Goal: Information Seeking & Learning: Learn about a topic

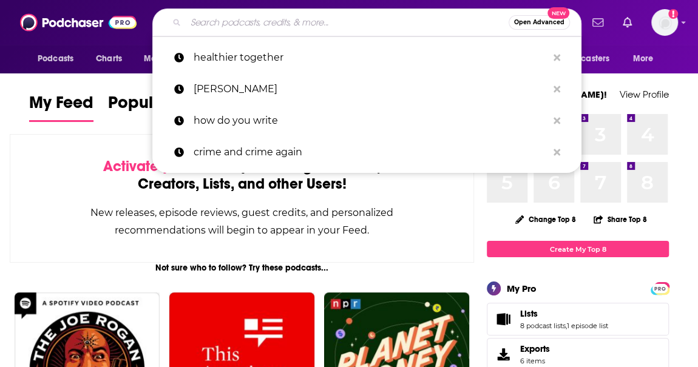
click at [385, 29] on input "Search podcasts, credits, & more..." at bounding box center [347, 22] width 323 height 19
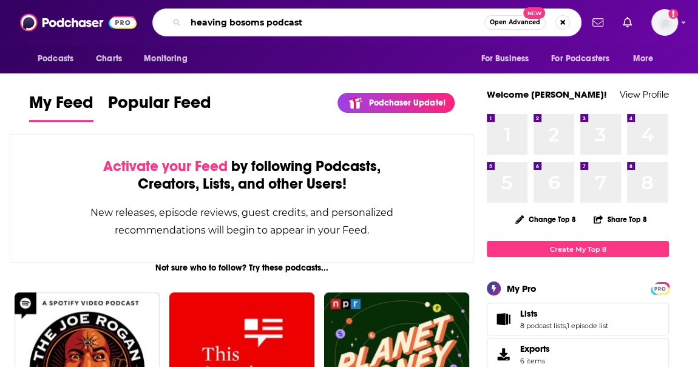
type input "heaving bosoms podcast"
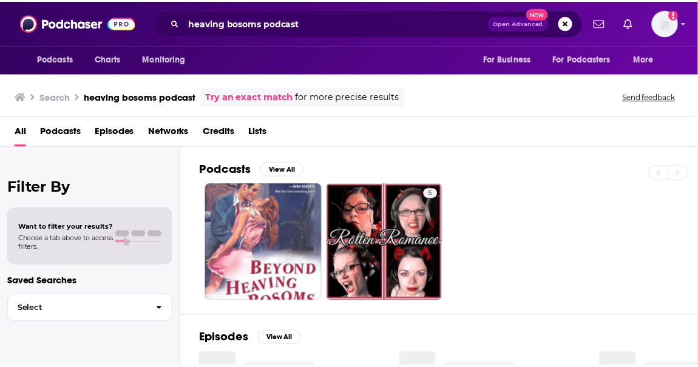
scroll to position [19, 0]
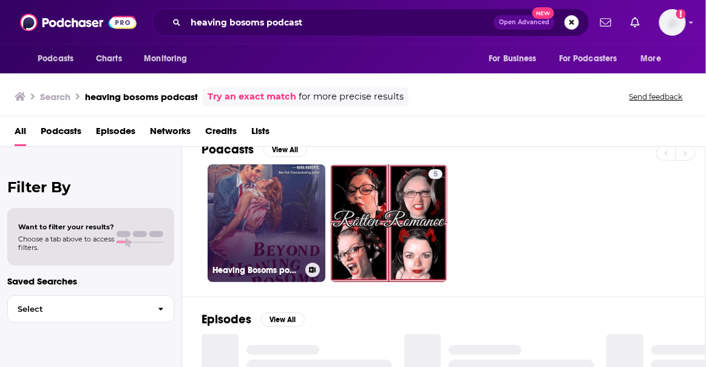
click at [297, 209] on link "Heaving Bosoms podcast" at bounding box center [267, 223] width 118 height 118
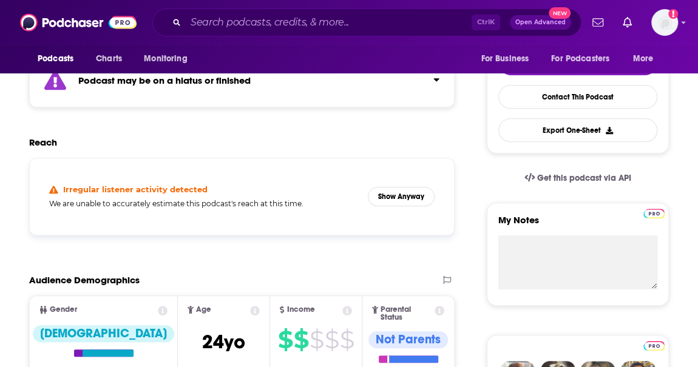
scroll to position [355, 0]
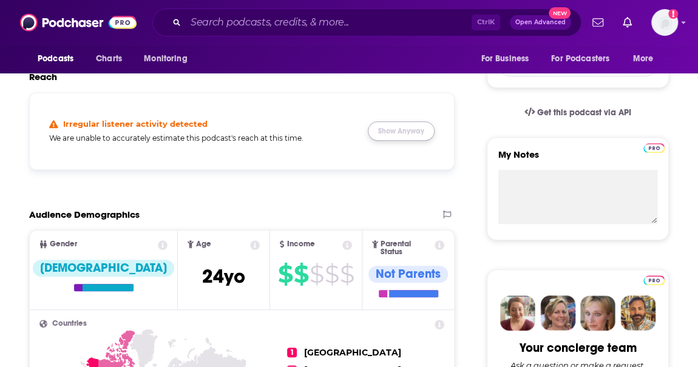
click at [407, 129] on button "Show Anyway" at bounding box center [401, 130] width 67 height 19
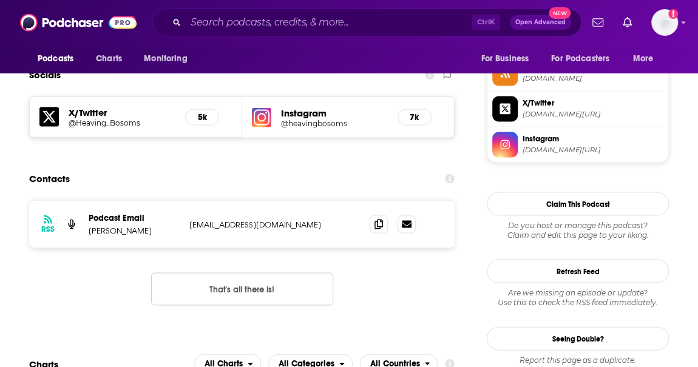
scroll to position [1123, 0]
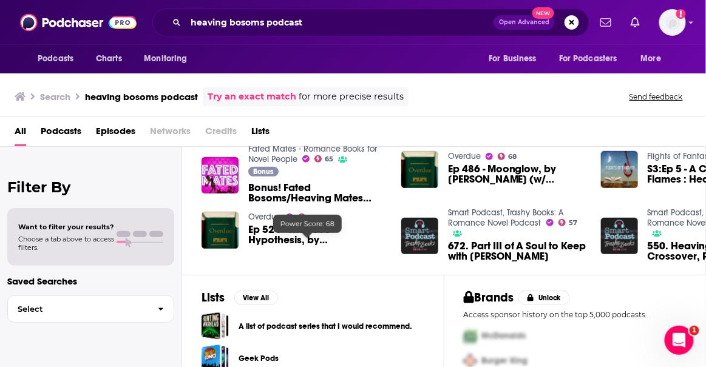
scroll to position [221, 0]
